Goal: Find specific fact: Find specific fact

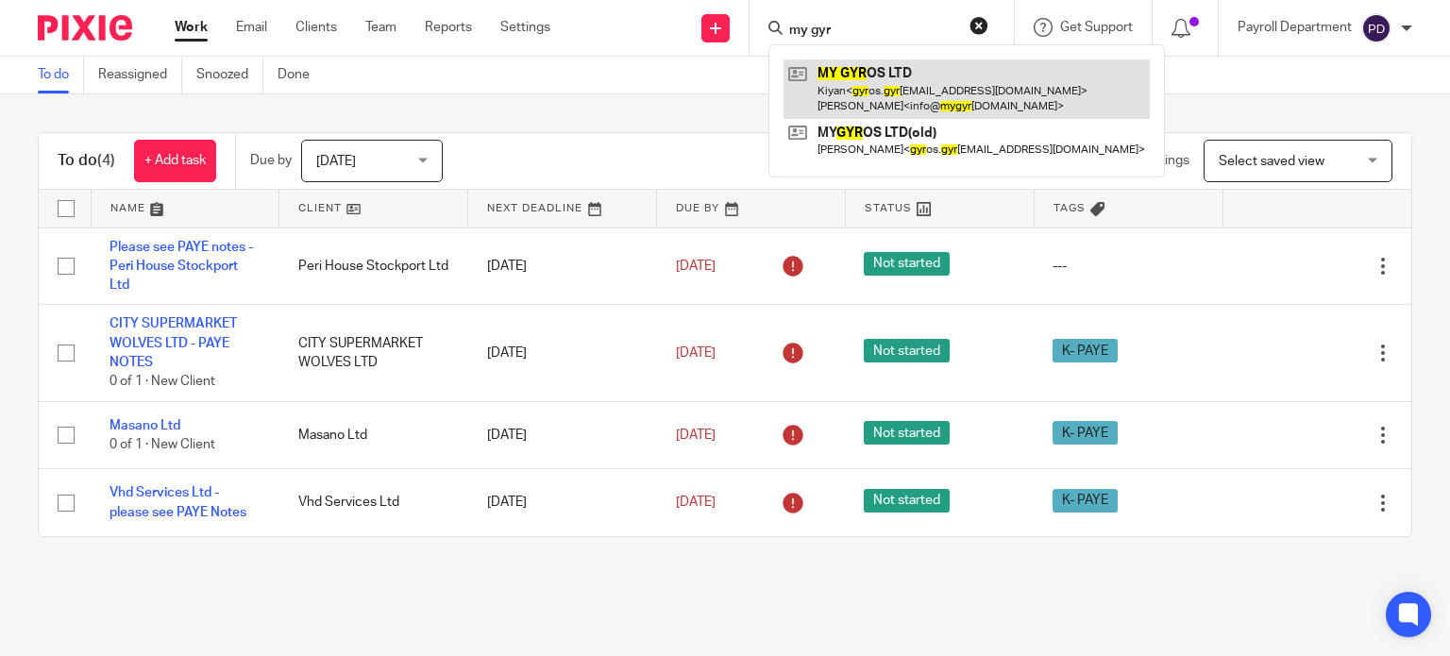
type input "my gyr"
click at [883, 85] on link at bounding box center [967, 88] width 366 height 59
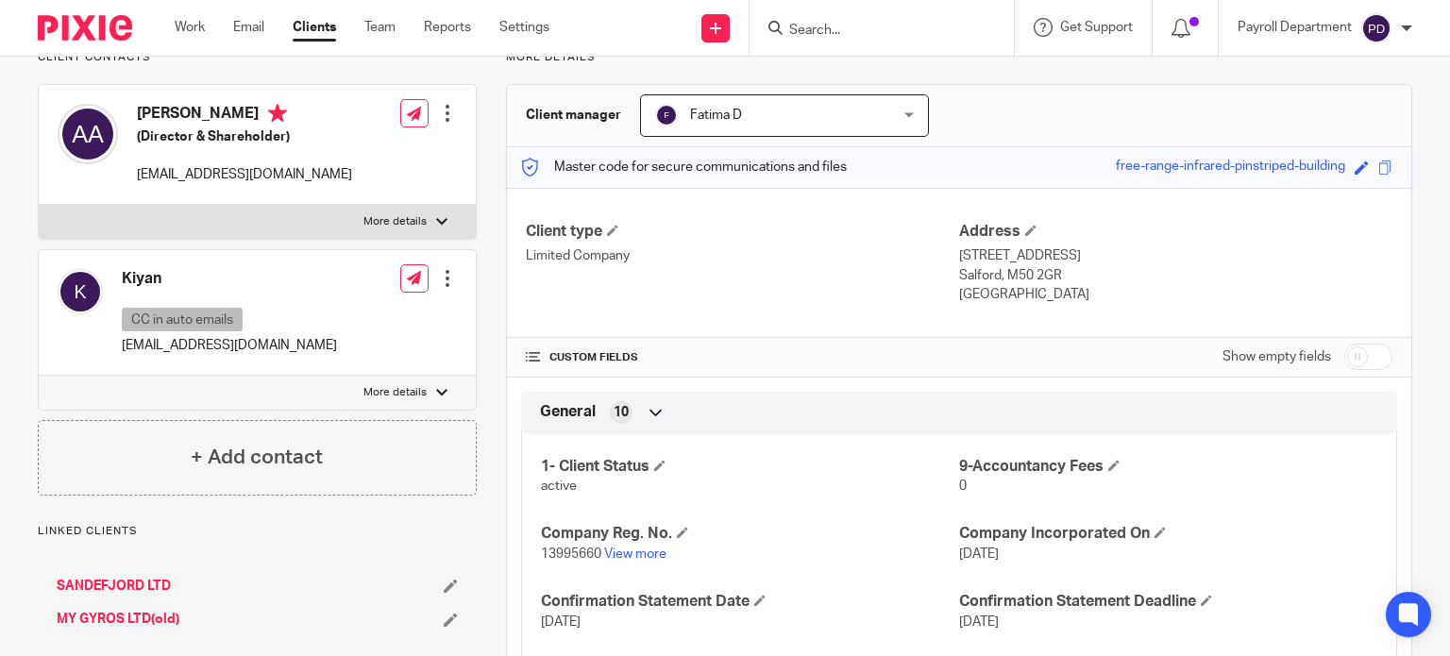
scroll to position [283, 0]
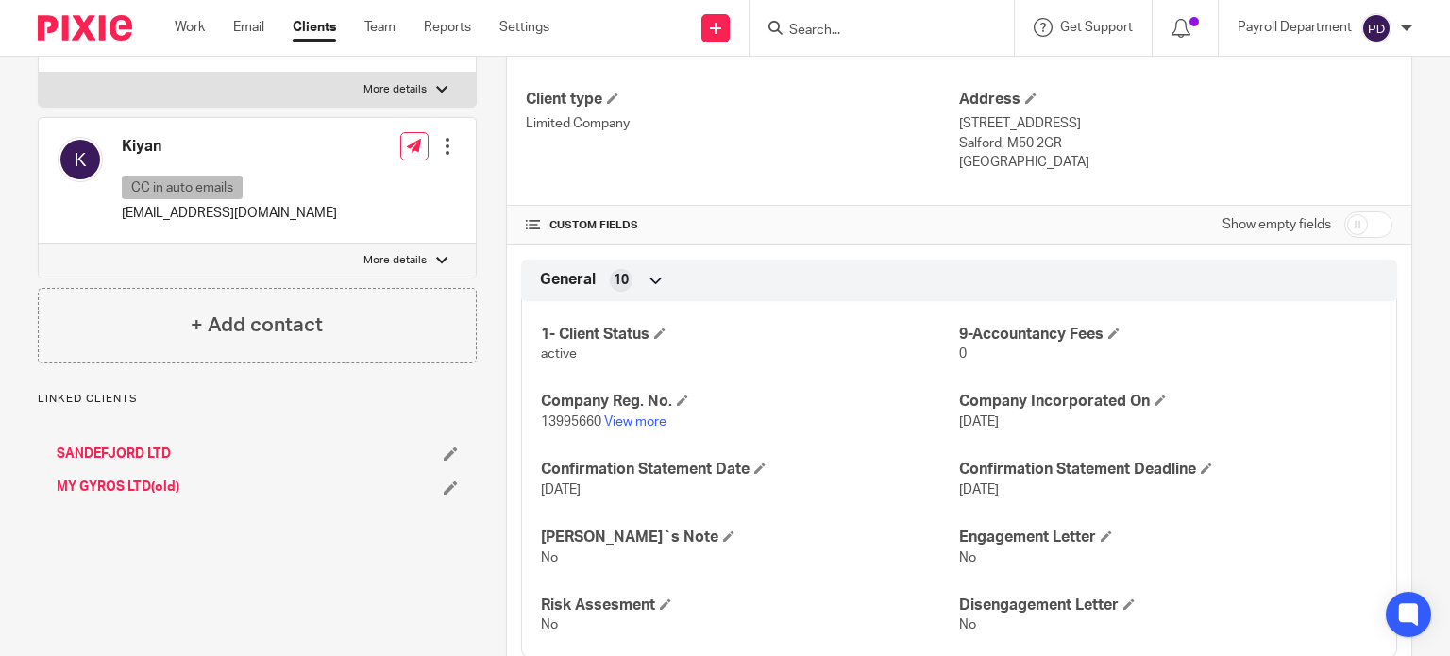
click at [301, 104] on label "More details" at bounding box center [257, 90] width 437 height 34
click at [39, 73] on input "More details" at bounding box center [38, 72] width 1 height 1
checkbox input "true"
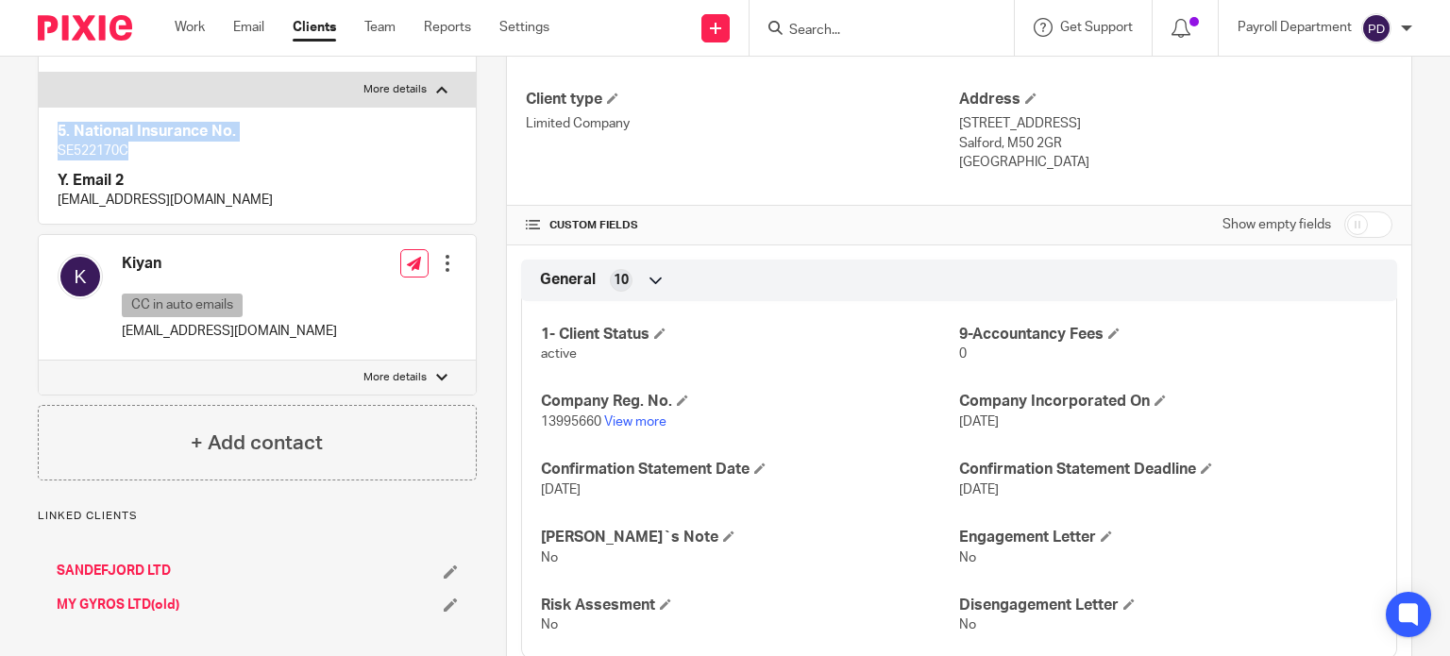
drag, startPoint x: 94, startPoint y: 148, endPoint x: 0, endPoint y: 139, distance: 94.9
click at [72, 147] on p "SE522170C" at bounding box center [257, 151] width 399 height 19
